Goal: Information Seeking & Learning: Learn about a topic

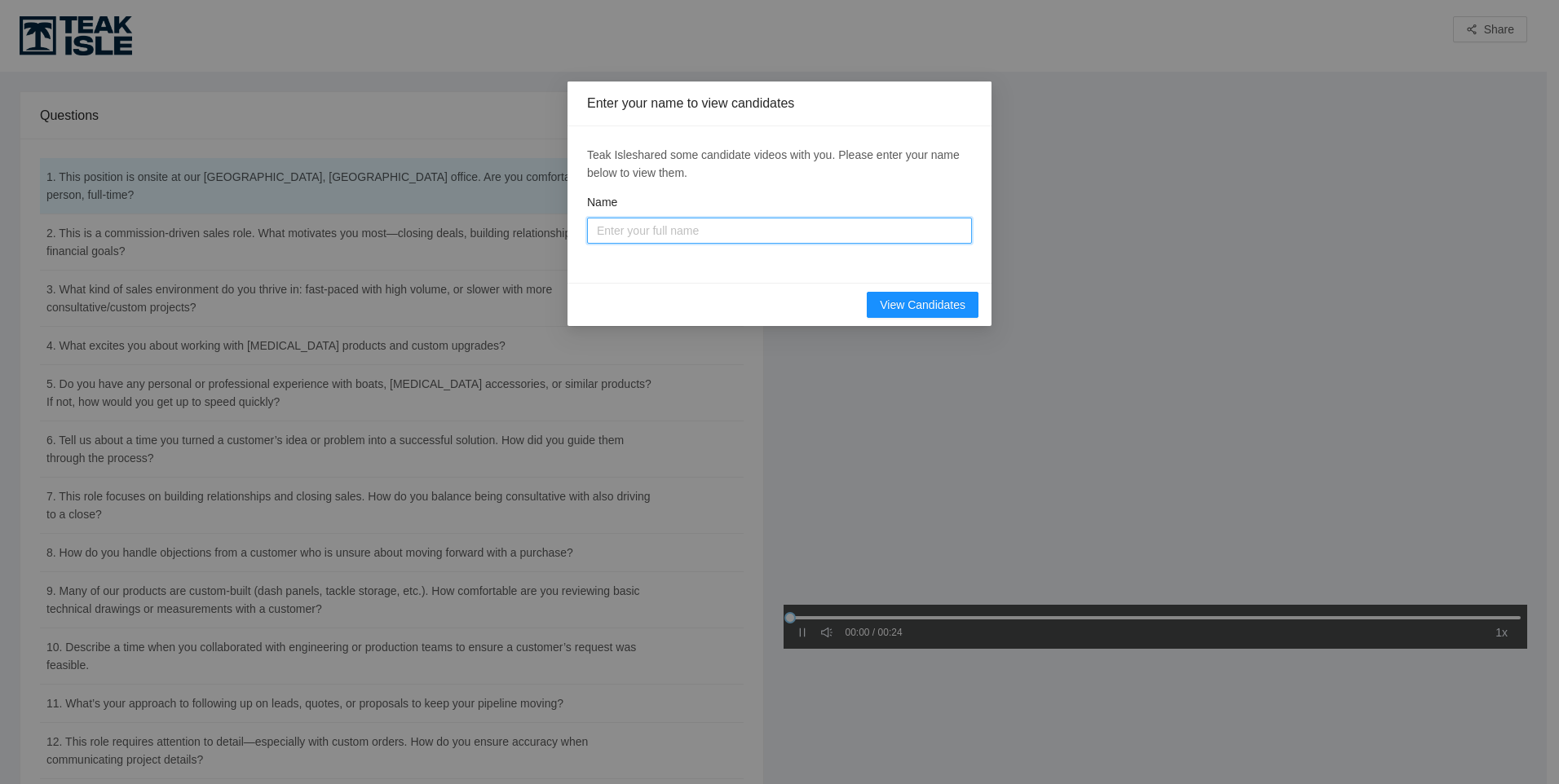
click at [623, 235] on input "Name" at bounding box center [779, 231] width 385 height 26
type input "[PERSON_NAME]"
click at [921, 307] on span "View Candidates" at bounding box center [922, 304] width 85 height 18
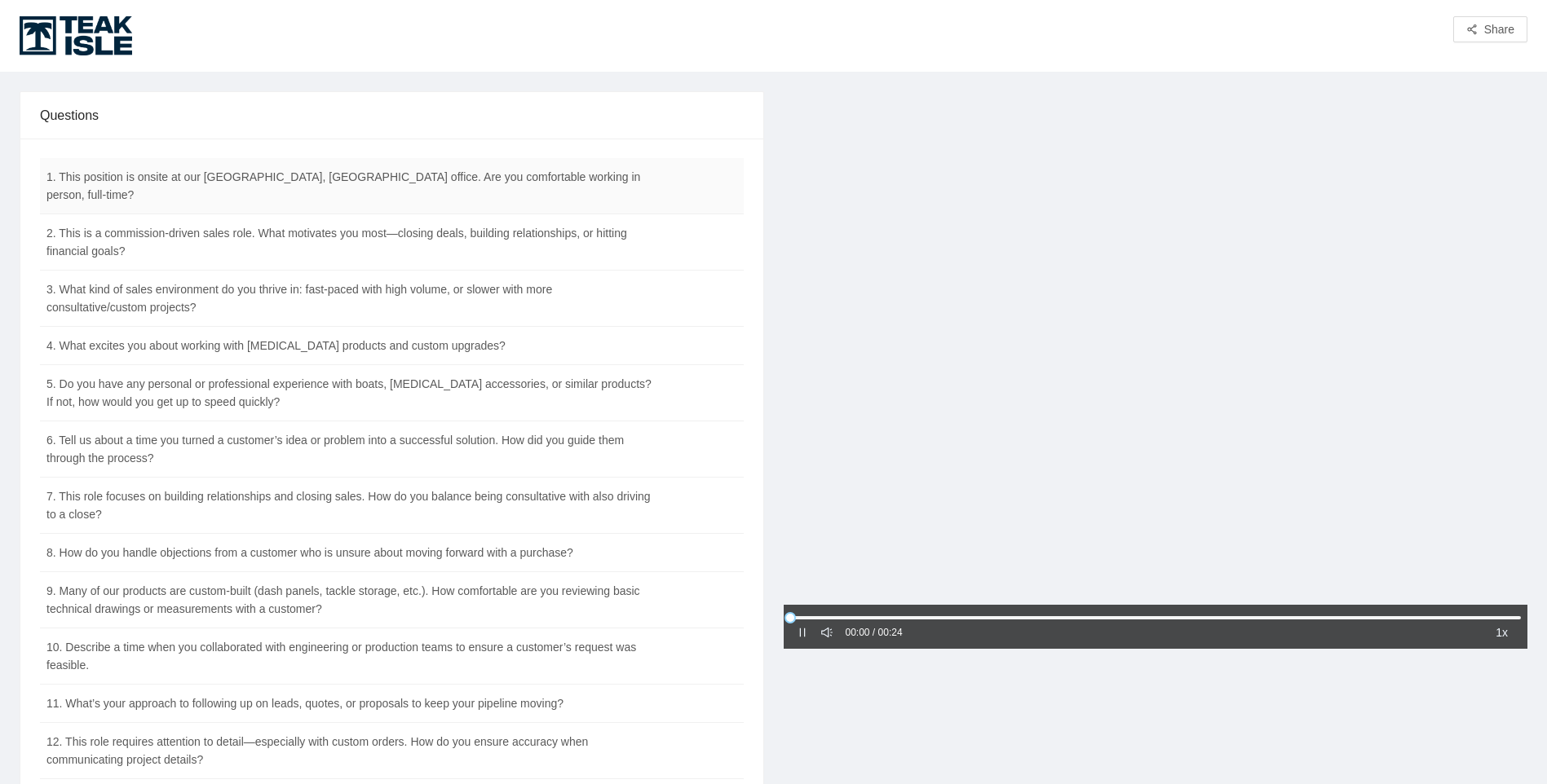
click at [228, 178] on td "1. This position is onsite at our [GEOGRAPHIC_DATA], [GEOGRAPHIC_DATA] office. …" at bounding box center [351, 186] width 622 height 56
click at [416, 179] on td "1. This position is onsite at our [GEOGRAPHIC_DATA], [GEOGRAPHIC_DATA] office. …" at bounding box center [351, 186] width 622 height 56
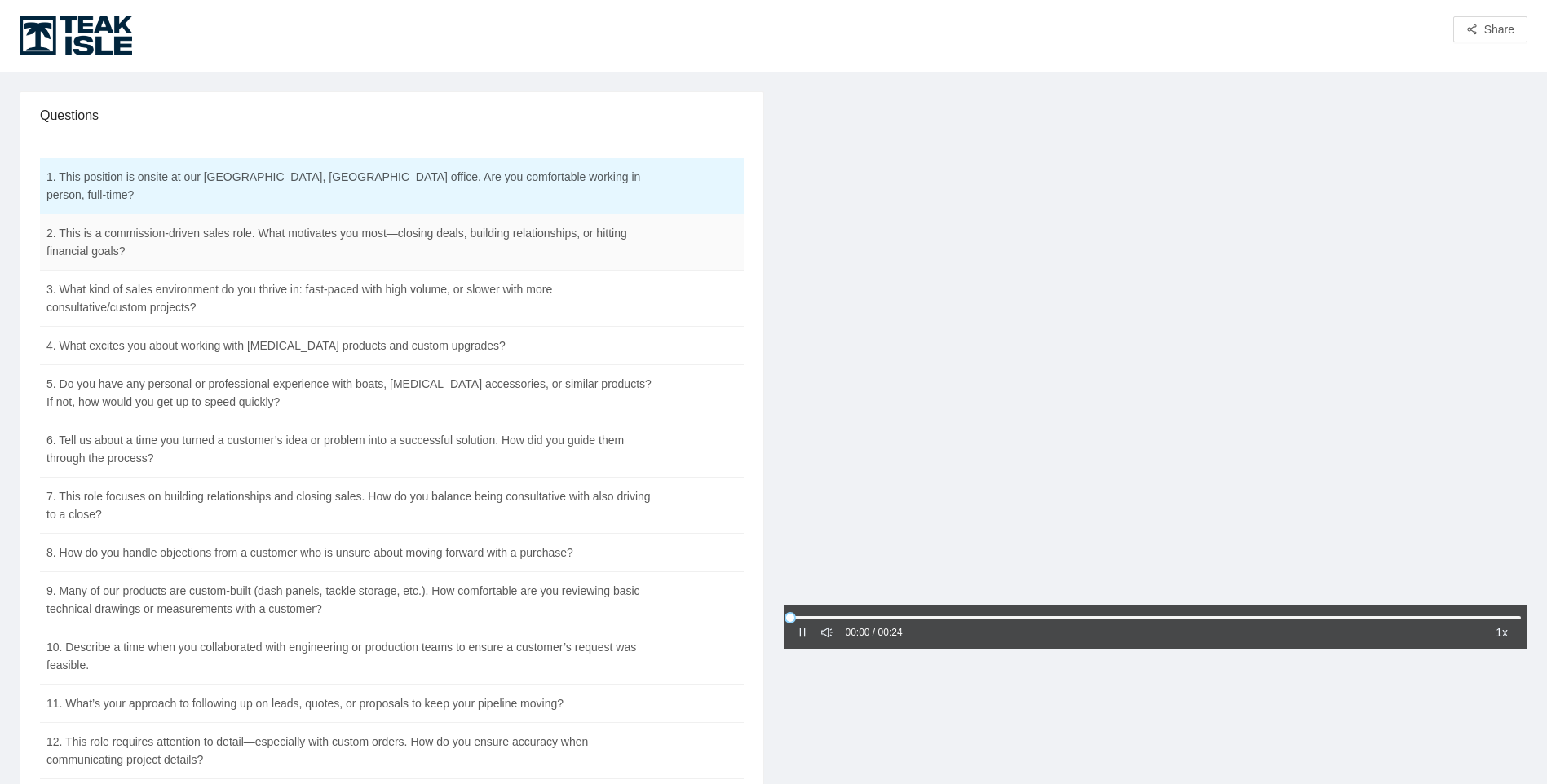
click at [381, 219] on td "2. This is a commission-driven sales role. What motivates you most—closing deal…" at bounding box center [351, 242] width 622 height 56
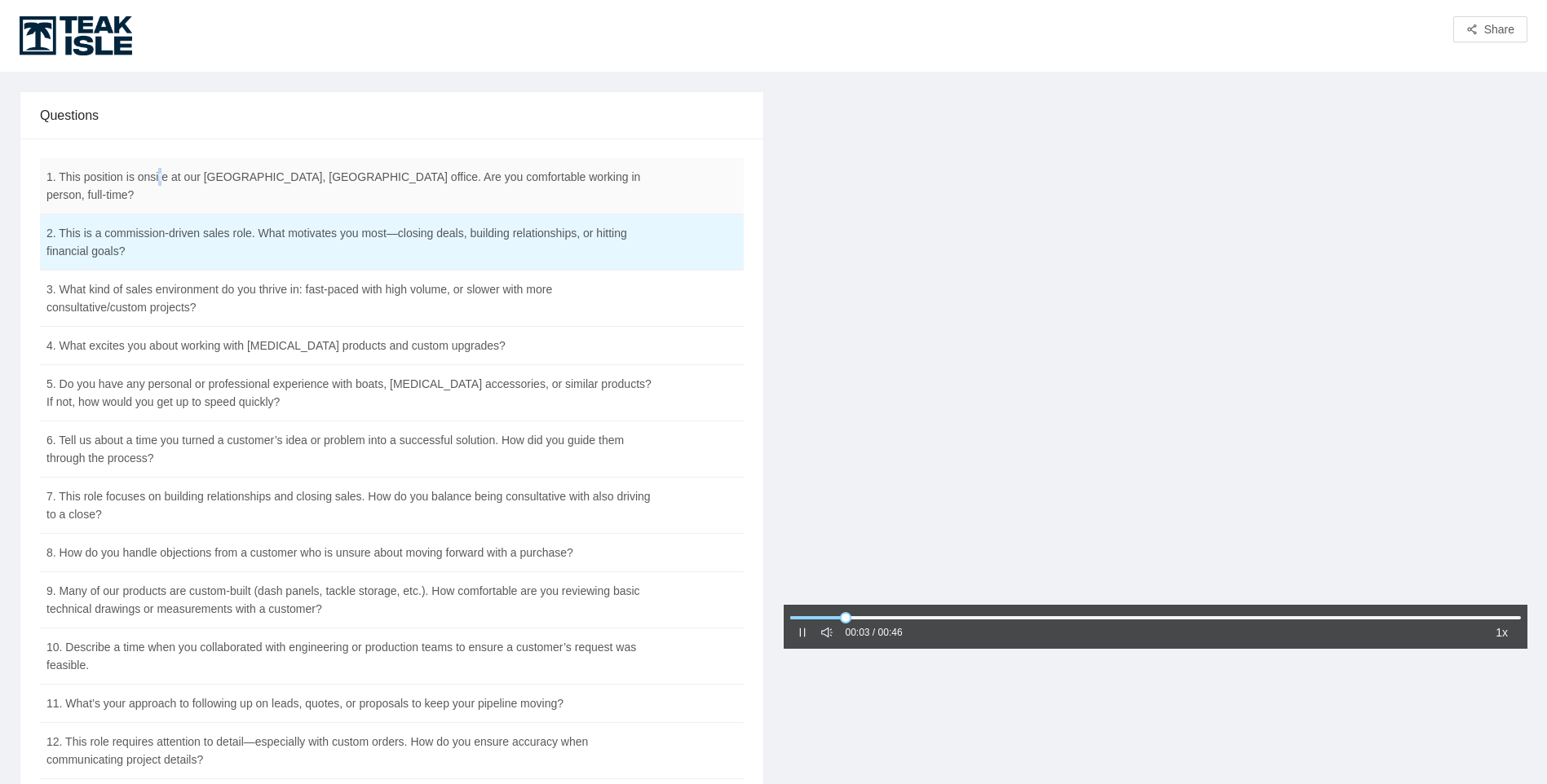
click at [159, 176] on td "1. This position is onsite at our [GEOGRAPHIC_DATA], [GEOGRAPHIC_DATA] office. …" at bounding box center [351, 186] width 622 height 56
